Goal: Information Seeking & Learning: Learn about a topic

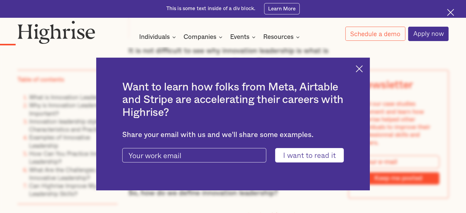
scroll to position [745, 0]
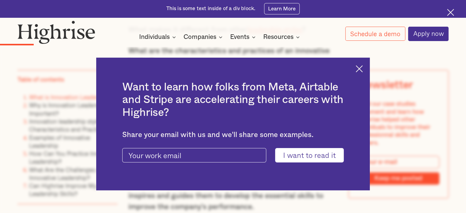
click at [365, 74] on div "Want to learn how folks from Meta, Airtable and Stripe are accelerating their c…" at bounding box center [233, 124] width 274 height 133
click at [362, 70] on img at bounding box center [358, 68] width 7 height 7
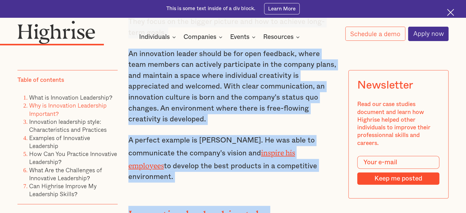
scroll to position [1513, 0]
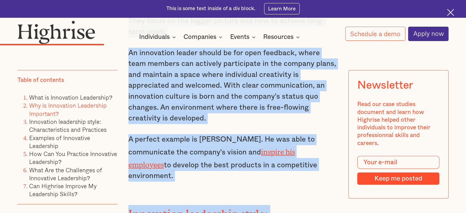
drag, startPoint x: 127, startPoint y: 135, endPoint x: 276, endPoint y: 153, distance: 149.9
copy div "1. It improves employee engagement and morale. Innovation leadership style enab…"
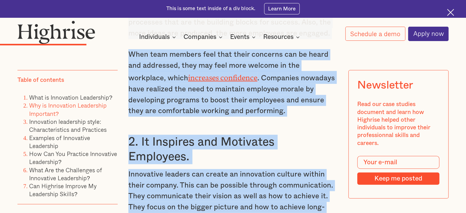
scroll to position [1140, 0]
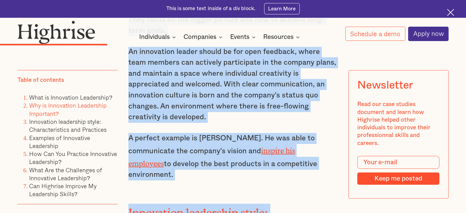
scroll to position [1553, 0]
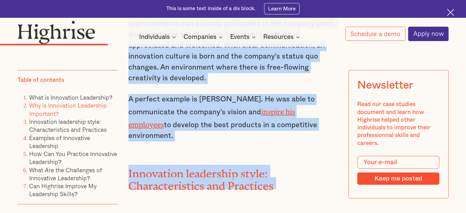
drag, startPoint x: 129, startPoint y: 98, endPoint x: 280, endPoint y: 114, distance: 151.8
copy div "1. It improves employee engagement and morale. Innovation leadership style enab…"
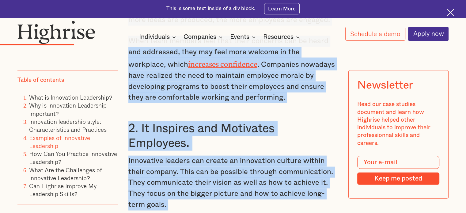
scroll to position [1190, 0]
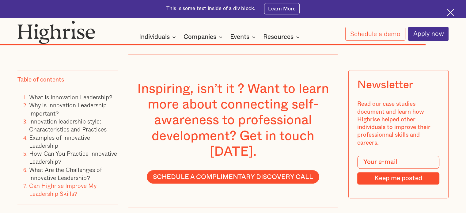
scroll to position [4949, 0]
